Goal: Find specific page/section: Find specific page/section

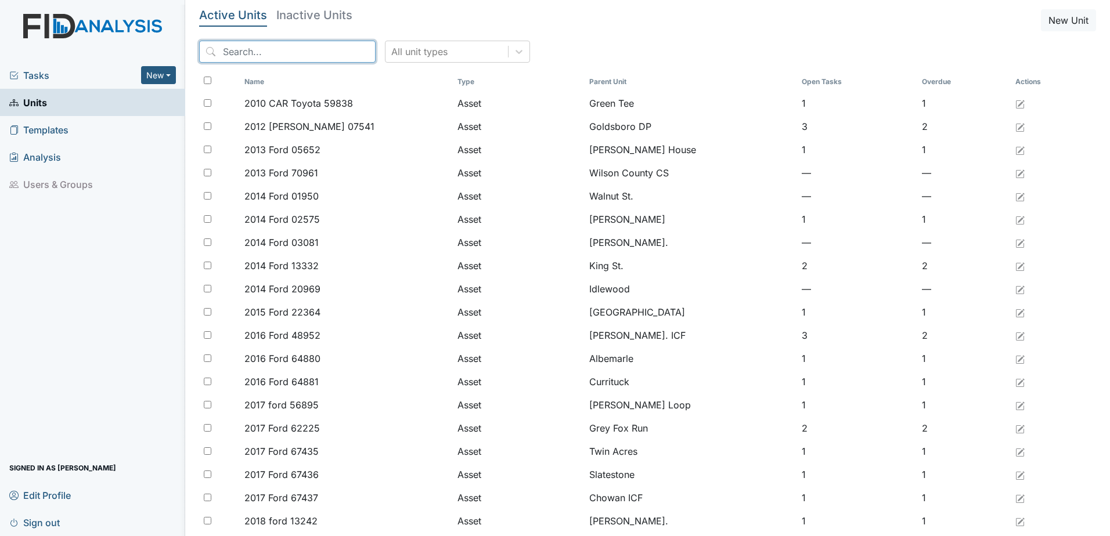
click at [267, 51] on input "search" at bounding box center [287, 52] width 176 height 22
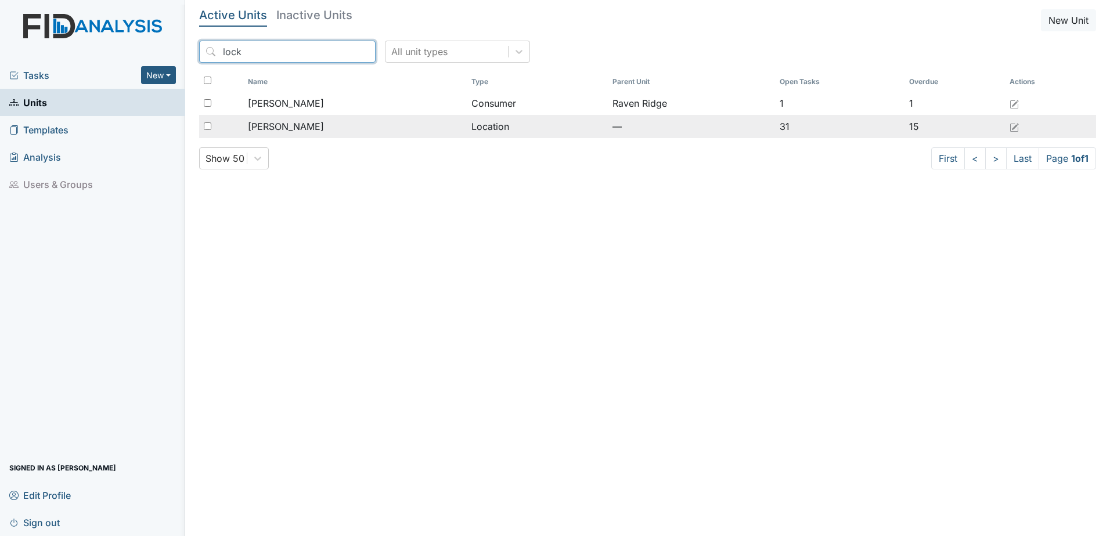
type input "lock"
click at [286, 129] on span "[PERSON_NAME]" at bounding box center [286, 127] width 76 height 14
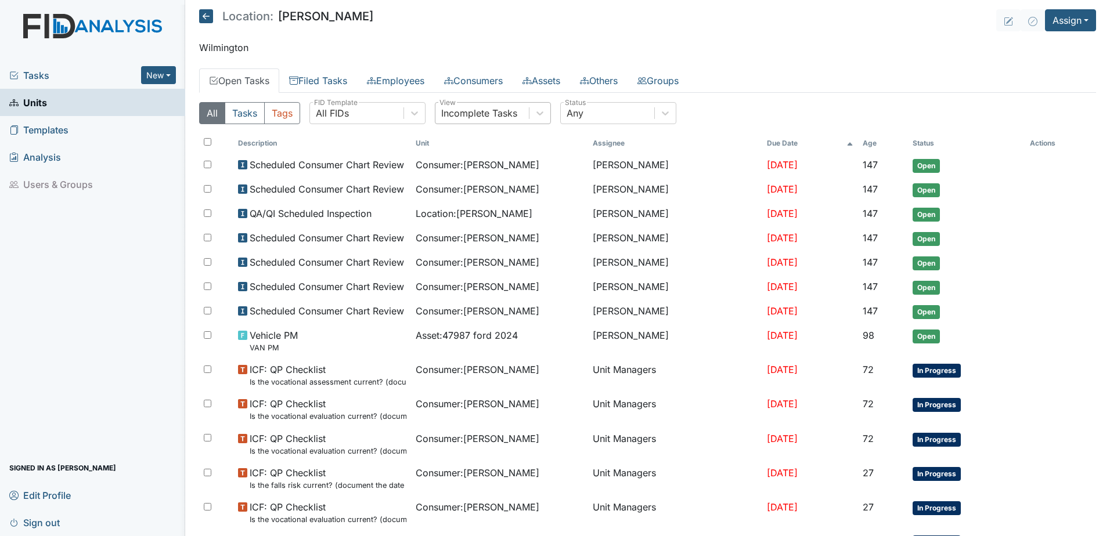
click at [453, 116] on div "Incomplete Tasks" at bounding box center [479, 113] width 76 height 14
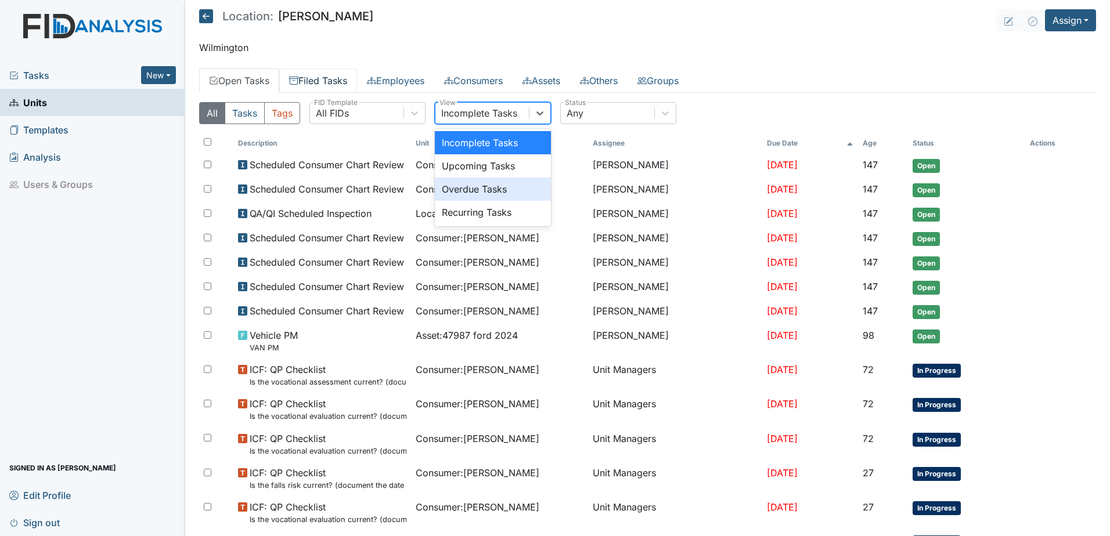
click at [330, 80] on link "Filed Tasks" at bounding box center [318, 80] width 78 height 24
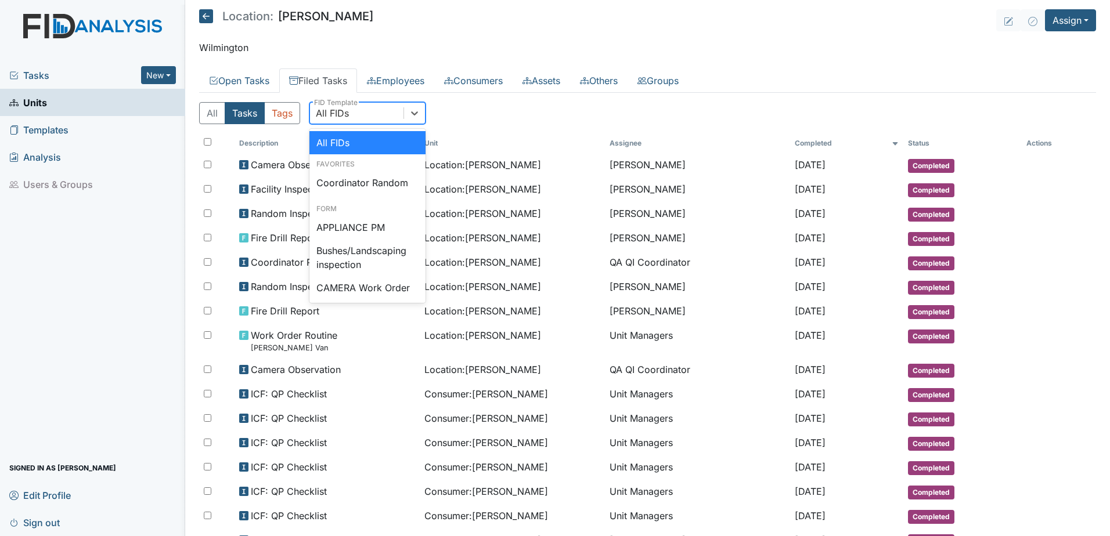
click at [352, 110] on div "All FIDs" at bounding box center [356, 113] width 93 height 21
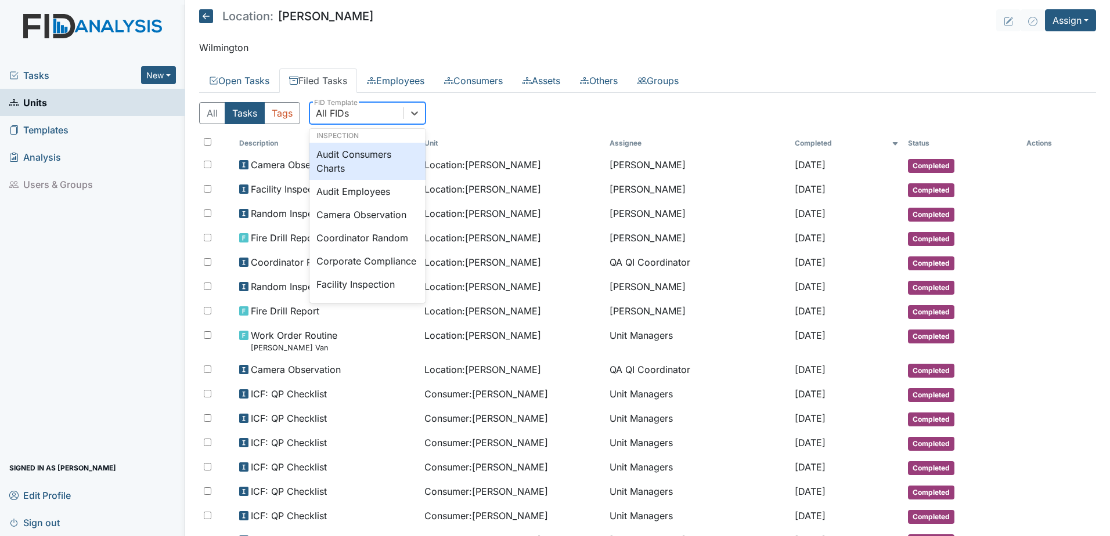
scroll to position [696, 0]
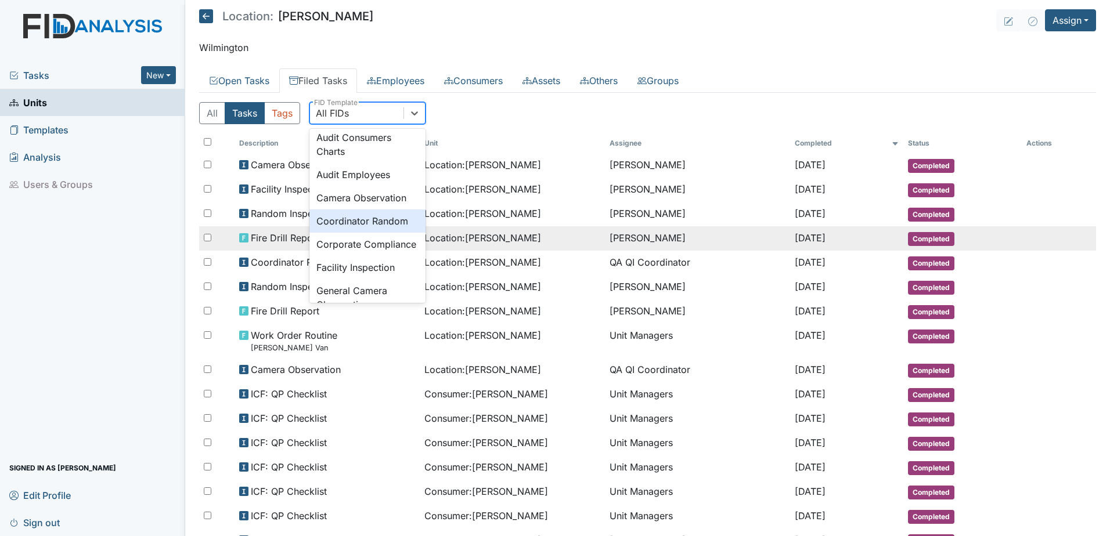
click at [366, 210] on div "Camera Observation" at bounding box center [367, 197] width 116 height 23
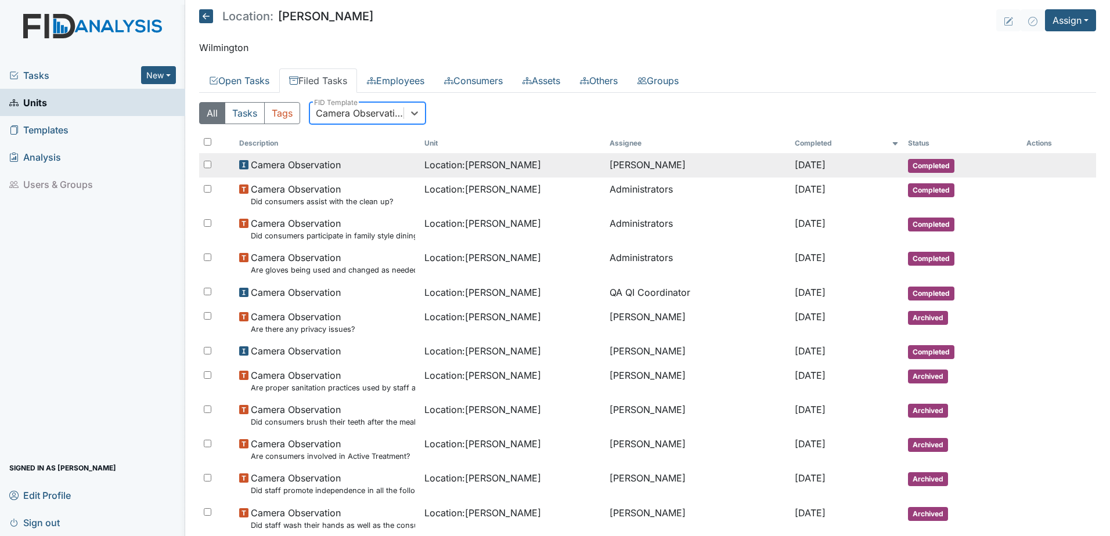
click at [637, 165] on td "Tina Zuccaro" at bounding box center [697, 165] width 185 height 24
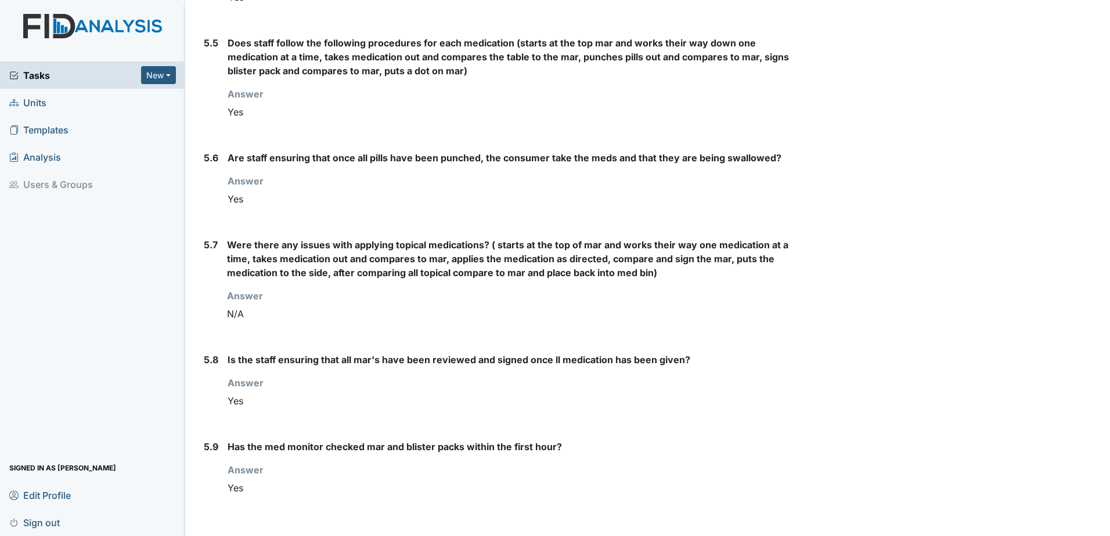
scroll to position [3010, 0]
